Goal: Task Accomplishment & Management: Manage account settings

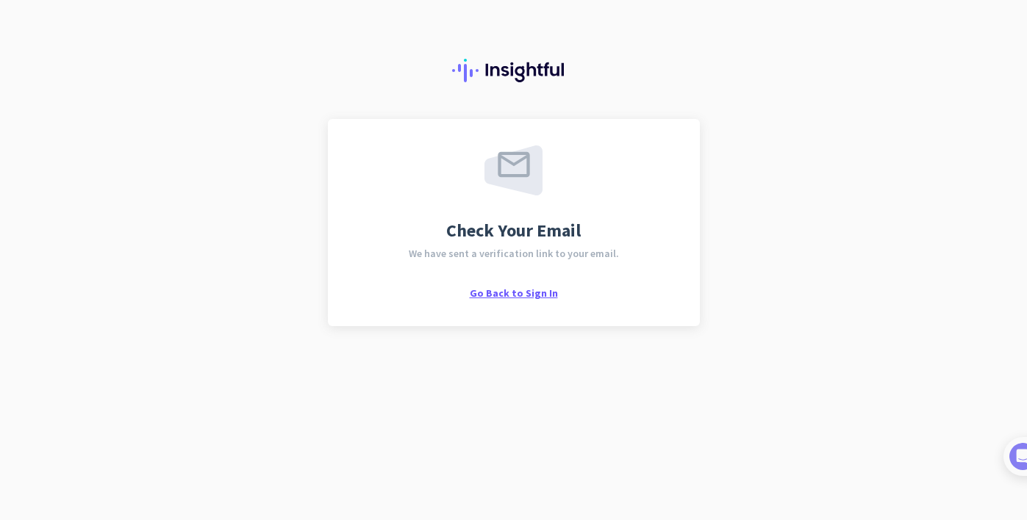
click at [520, 299] on span "Go Back to Sign In" at bounding box center [514, 293] width 88 height 13
click at [517, 290] on span "Go Back to Sign In" at bounding box center [514, 293] width 88 height 13
